Goal: Contribute content: Contribute content

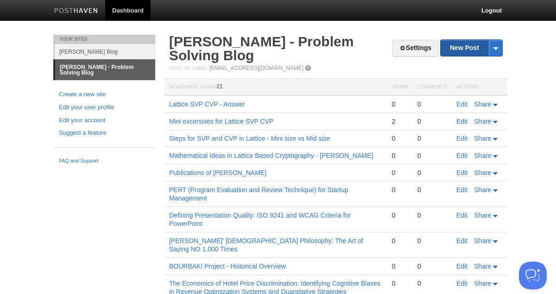
click at [466, 50] on link "New Post" at bounding box center [472, 48] width 62 height 16
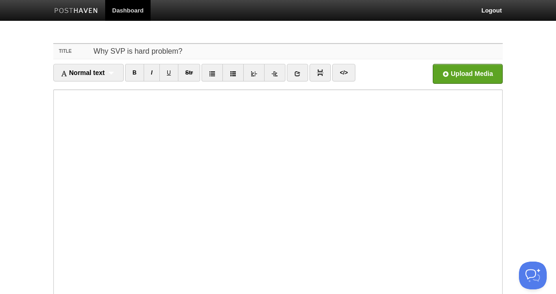
click at [133, 51] on input "Why SVP is hard problem?" at bounding box center [297, 51] width 412 height 15
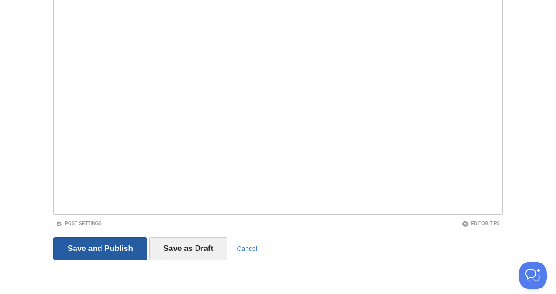
type input "Why SVP is NP-Hard problem?"
click at [96, 248] on input "Save and Publish" at bounding box center [100, 248] width 94 height 23
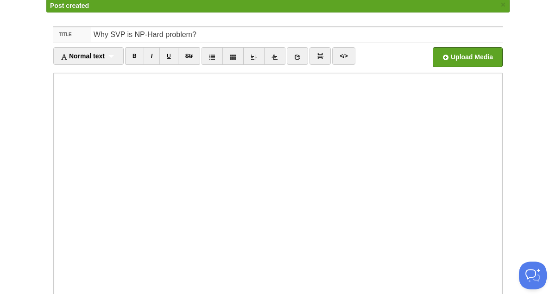
scroll to position [35, 0]
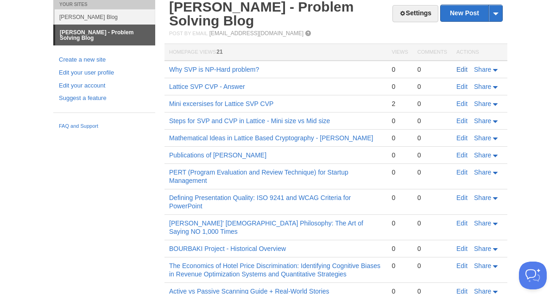
click at [465, 70] on link "Edit" at bounding box center [461, 69] width 11 height 7
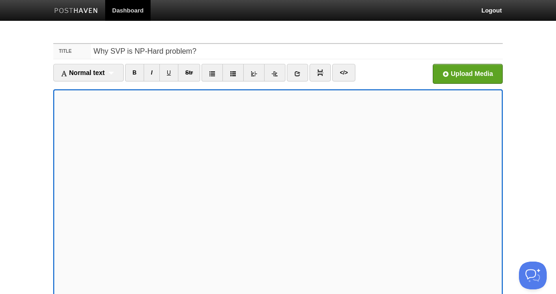
scroll to position [97, 0]
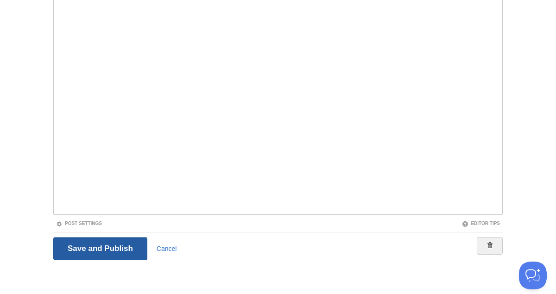
click at [95, 247] on input "Save and Publish" at bounding box center [100, 248] width 94 height 23
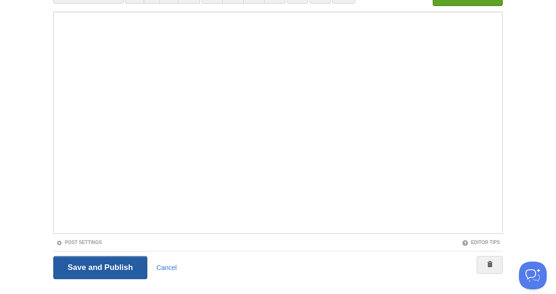
scroll to position [35, 0]
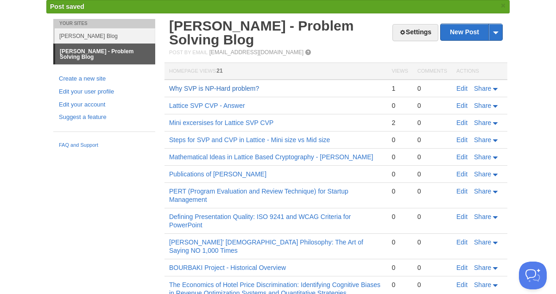
click at [229, 86] on link "Why SVP is NP-Hard problem?" at bounding box center [214, 88] width 90 height 7
